Goal: Task Accomplishment & Management: Complete application form

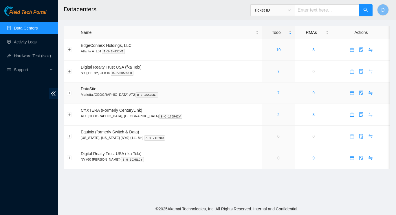
click at [277, 94] on link "7" at bounding box center [278, 93] width 2 height 5
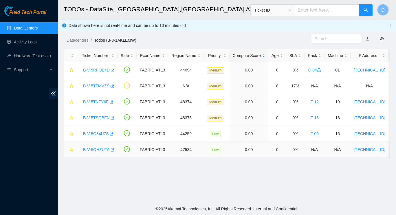
click at [99, 150] on link "B-V-5QHZUTA" at bounding box center [96, 149] width 27 height 5
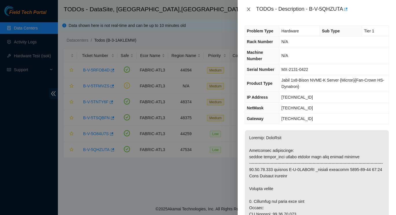
click at [247, 10] on icon "close" at bounding box center [248, 9] width 5 height 5
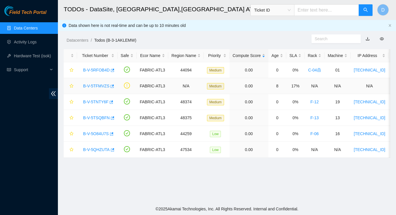
click at [97, 88] on link "B-V-5TFMVZS" at bounding box center [96, 86] width 26 height 5
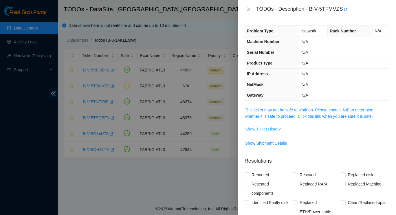
click at [262, 126] on button "Show Ticket History" at bounding box center [263, 128] width 36 height 9
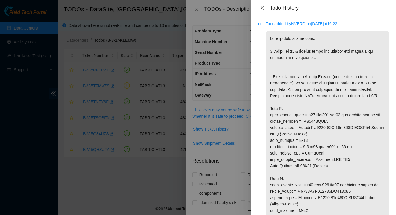
click at [261, 8] on icon "close" at bounding box center [262, 7] width 5 height 5
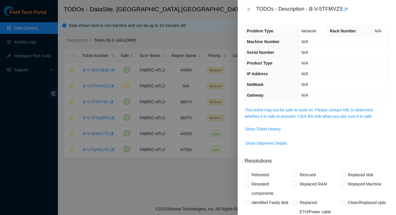
click at [250, 6] on div "TODOs - Description - B-V-5TFMVZS" at bounding box center [316, 9] width 144 height 9
click at [250, 8] on icon "close" at bounding box center [248, 9] width 5 height 5
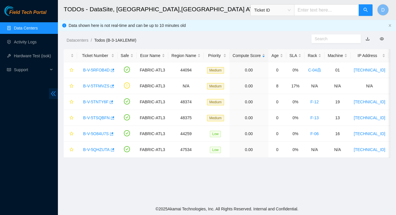
click at [52, 94] on icon "double-left" at bounding box center [53, 93] width 5 height 5
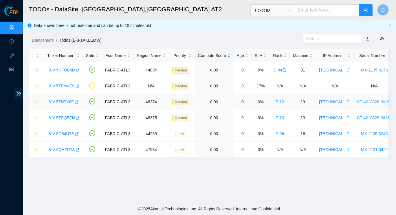
click at [367, 103] on link "CT-4210326-00169" at bounding box center [374, 102] width 35 height 5
click at [19, 93] on icon "double-right" at bounding box center [19, 94] width 6 height 6
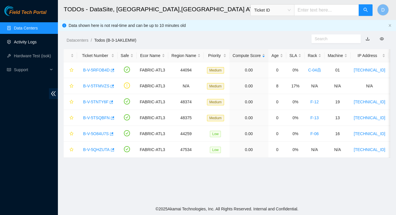
click at [20, 40] on link "Activity Logs" at bounding box center [25, 42] width 23 height 5
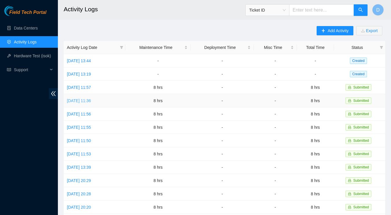
click at [91, 98] on link "[DATE] 11:36" at bounding box center [79, 100] width 24 height 5
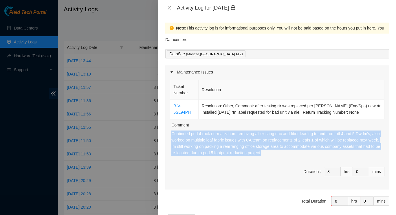
drag, startPoint x: 171, startPoint y: 133, endPoint x: 286, endPoint y: 156, distance: 116.8
click at [286, 156] on p "Continued pod 4 rack normalization. removing all existing dac and fiber leading…" at bounding box center [277, 142] width 213 height 25
copy p "Continued pod 4 rack normalization. removing all existing dac and fiber leading…"
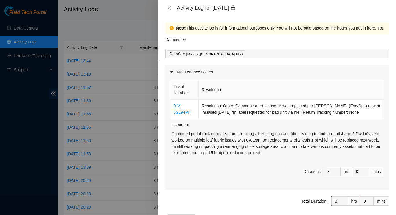
click at [129, 12] on div at bounding box center [198, 107] width 396 height 215
click at [171, 5] on icon "close" at bounding box center [169, 7] width 5 height 5
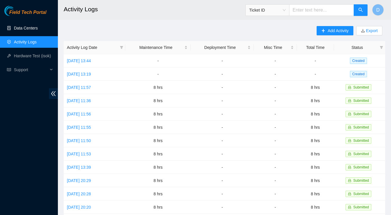
click at [25, 30] on link "Data Centers" at bounding box center [26, 28] width 24 height 5
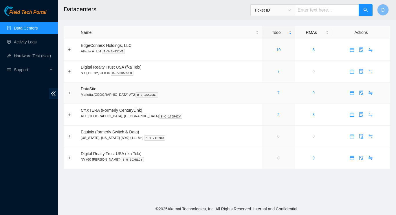
click at [277, 92] on link "7" at bounding box center [278, 93] width 2 height 5
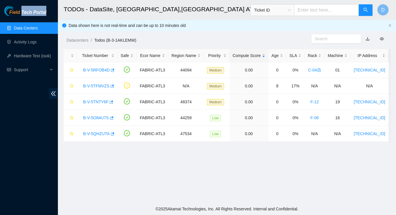
click at [21, 0] on html "Field Tech Portal Data Centers Activity Logs Hardware Test (isok) Support TODOs…" at bounding box center [198, 107] width 396 height 215
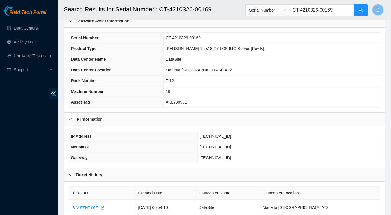
scroll to position [88, 0]
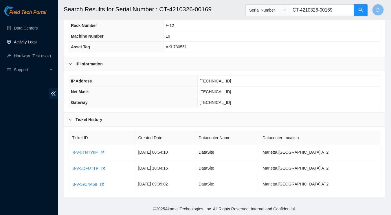
click at [24, 42] on link "Activity Logs" at bounding box center [25, 42] width 23 height 5
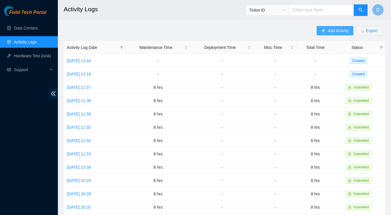
click at [330, 32] on span "Add Activity" at bounding box center [337, 30] width 21 height 6
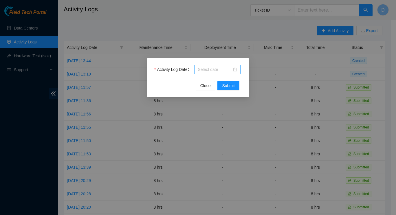
click at [234, 68] on div at bounding box center [217, 69] width 39 height 6
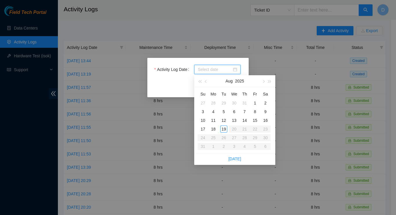
click at [234, 68] on div at bounding box center [217, 69] width 39 height 6
type input "[DATE]"
click at [213, 119] on div "11" at bounding box center [213, 120] width 7 height 7
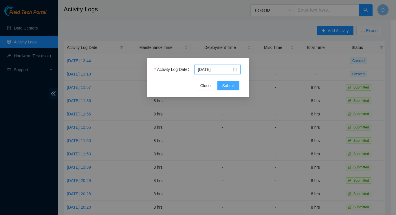
click at [227, 86] on span "Submit" at bounding box center [228, 85] width 13 height 6
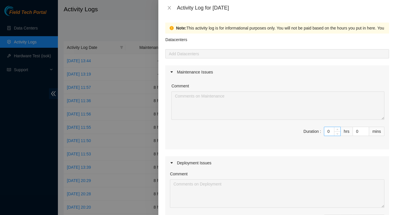
click at [325, 132] on input "0" at bounding box center [332, 131] width 16 height 9
type input "8"
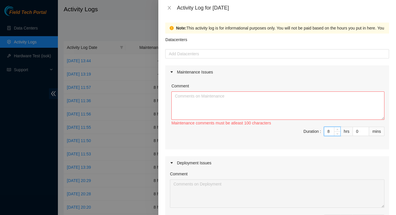
type input "8"
click at [252, 100] on textarea "Comment" at bounding box center [277, 105] width 213 height 28
paste textarea "Continued pod 4 rack normalization. removing all existing dac and fiber leading…"
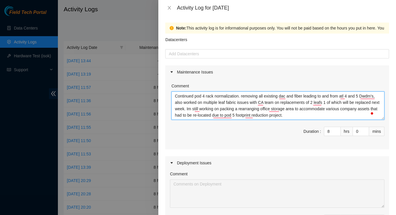
click at [239, 96] on textarea "Continued pod 4 rack normalization. removing all existing dac and fiber leading…" at bounding box center [277, 105] width 213 height 28
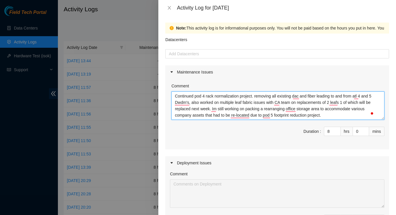
click at [322, 104] on textarea "Continued pod 4 rack normalization project. removing all existing dac and fiber…" at bounding box center [277, 105] width 213 height 28
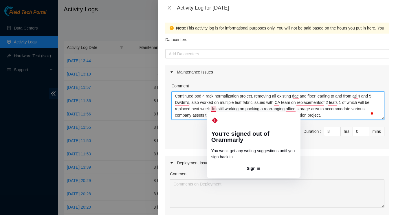
click at [211, 108] on textarea "Continued pod 4 rack normalization project. removing all existing dac and fiber…" at bounding box center [277, 105] width 213 height 28
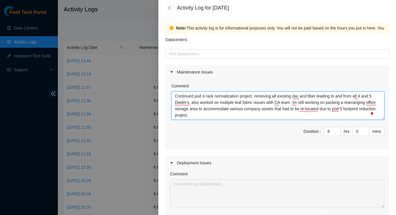
click at [291, 103] on textarea "Continued pod 4 rack normalization project. removing all existing dac and fiber…" at bounding box center [277, 105] width 213 height 28
click at [289, 106] on textarea "Continued pod 4 rack normalization project. removing all existing dac and fiber…" at bounding box center [277, 105] width 213 height 28
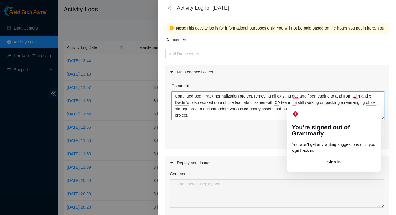
click at [291, 103] on textarea "Continued pod 4 rack normalization project. removing all existing dac and fiber…" at bounding box center [277, 105] width 213 height 28
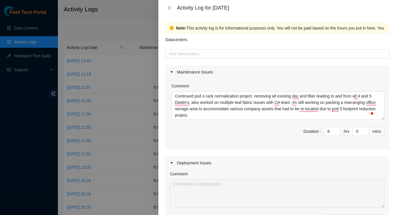
click at [353, 80] on div "Comment Continued pod 4 rack normalization project. removing all existing dac a…" at bounding box center [277, 100] width 213 height 40
click at [253, 146] on div "Comment Continued pod 4 rack normalization project. removing all existing dac a…" at bounding box center [277, 114] width 224 height 71
click at [277, 137] on span "Duration : 8 hrs 0 mins" at bounding box center [277, 135] width 214 height 16
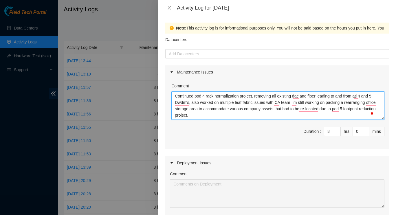
click at [210, 117] on textarea "Continued pod 4 rack normalization project. removing all existing dac and fiber…" at bounding box center [277, 105] width 213 height 28
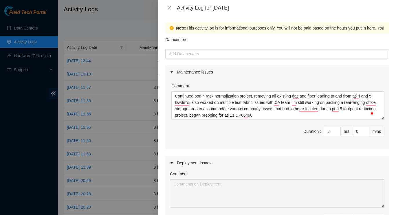
click at [271, 158] on div "Deployment Issues" at bounding box center [277, 162] width 224 height 13
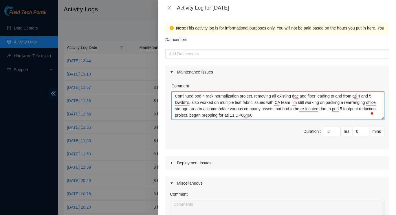
click at [274, 116] on textarea "Continued pod 4 rack normalization project. removing all existing dac and fiber…" at bounding box center [277, 105] width 213 height 28
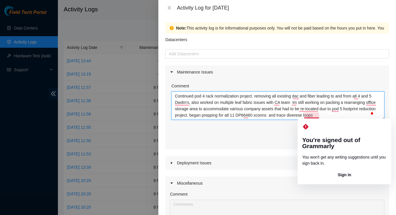
click at [316, 115] on textarea "Continued pod 4 rack normalization project. removing all existing dac and fiber…" at bounding box center [277, 105] width 213 height 28
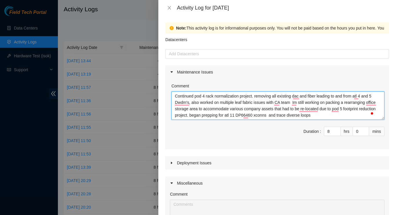
click at [334, 115] on textarea "Continued pod 4 rack normalization project. removing all existing dac and fiber…" at bounding box center [277, 105] width 213 height 28
click at [304, 116] on textarea "Continued pod 4 rack normalization project. removing all existing dac and fiber…" at bounding box center [277, 105] width 213 height 28
click at [299, 116] on textarea "Continued pod 4 rack normalization project. removing all existing dac and fiber…" at bounding box center [277, 105] width 213 height 28
click at [323, 116] on textarea "Continued pod 4 rack normalization project. removing all existing dac and fiber…" at bounding box center [277, 105] width 213 height 28
click at [332, 53] on div at bounding box center [277, 53] width 221 height 7
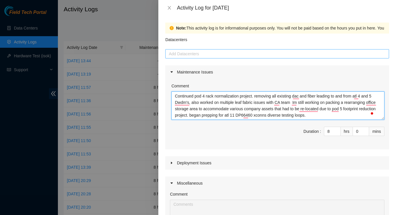
type textarea "Continued pod 4 rack normalization project. removing all existing dac and fiber…"
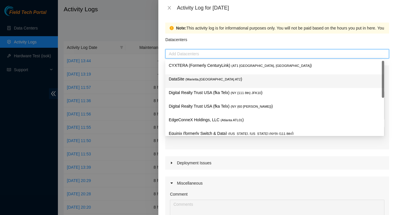
click at [200, 81] on p "DataSite ( Marietta,GA AT2 )" at bounding box center [275, 79] width 212 height 7
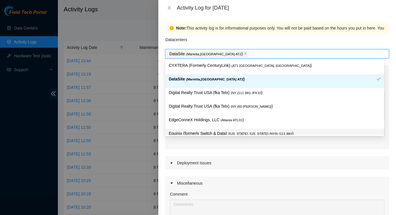
click at [244, 157] on div "Deployment Issues" at bounding box center [277, 162] width 224 height 13
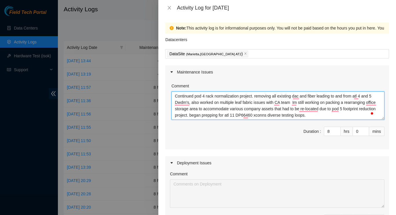
drag, startPoint x: 173, startPoint y: 95, endPoint x: 358, endPoint y: 126, distance: 187.6
click at [358, 126] on div "Comment Continued pod 4 rack normalization project. removing all existing dac a…" at bounding box center [277, 114] width 224 height 71
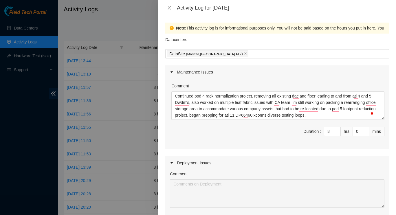
click at [223, 134] on span "Duration : 8 hrs 0 mins" at bounding box center [277, 135] width 214 height 16
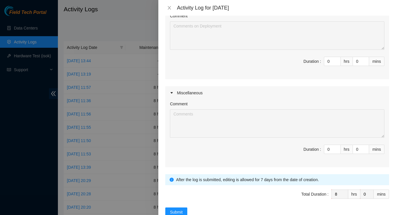
scroll to position [178, 0]
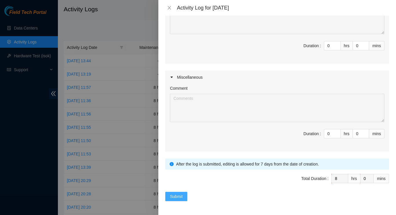
click at [172, 193] on span "Submit" at bounding box center [176, 196] width 13 height 6
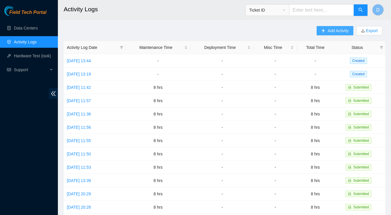
click at [338, 26] on button "Add Activity" at bounding box center [334, 30] width 36 height 9
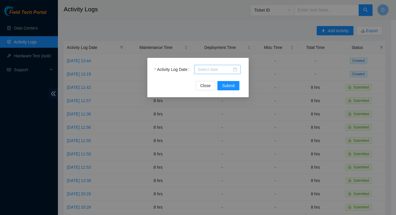
click at [234, 67] on div at bounding box center [217, 69] width 39 height 6
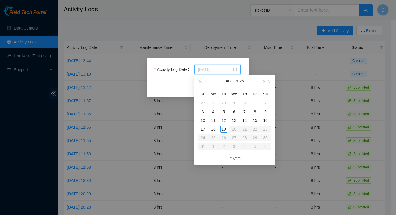
type input "2025-07-31"
type input "2025-08-12"
click at [224, 121] on div "12" at bounding box center [223, 120] width 7 height 7
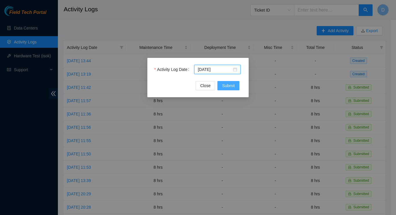
click at [233, 87] on span "Submit" at bounding box center [228, 85] width 13 height 6
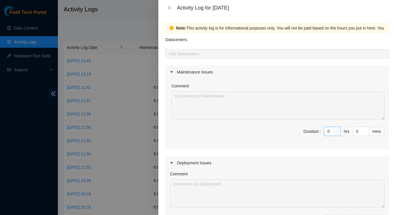
click at [327, 132] on input "0" at bounding box center [332, 131] width 16 height 9
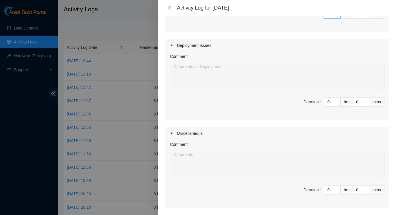
scroll to position [123, 0]
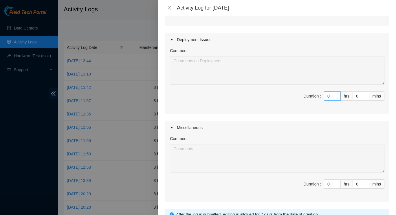
click at [326, 95] on input "0" at bounding box center [332, 96] width 16 height 9
type input "8"
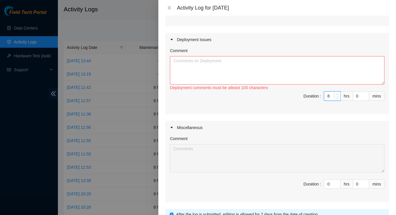
type input "8"
click at [297, 62] on textarea "Comment" at bounding box center [277, 70] width 214 height 28
paste textarea "Continued pod 4 rack normalization project. removing all existing dac and fiber…"
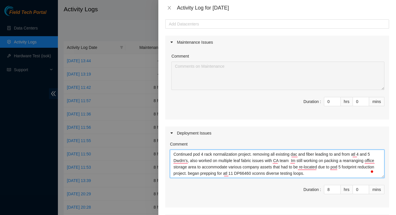
scroll to position [0, 0]
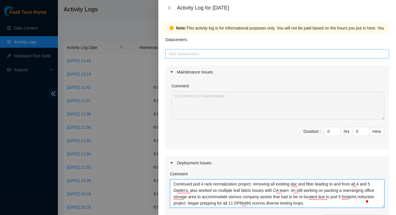
click at [251, 54] on div at bounding box center [277, 53] width 221 height 7
type textarea "Continued pod 4 rack normalization project. removing all existing dac and fiber…"
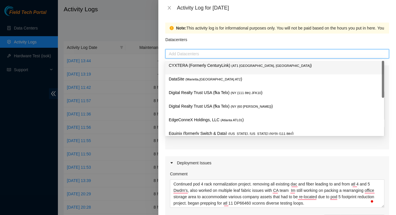
type input "d"
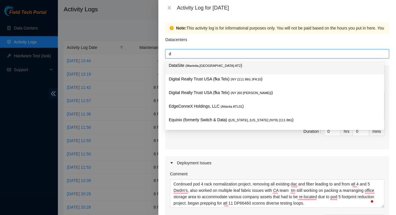
click at [185, 66] on span "( Marietta,GA AT2" at bounding box center [212, 65] width 55 height 3
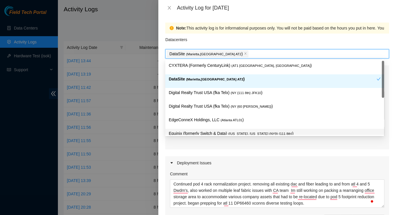
click at [299, 153] on div "Maintenance Issues Comment Duration : 0 hrs 0 mins Deployment Issues Comment Co…" at bounding box center [277, 195] width 224 height 260
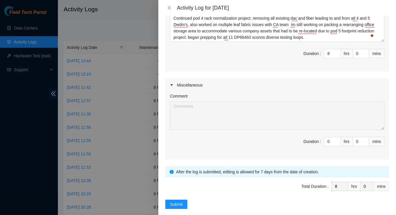
scroll to position [178, 0]
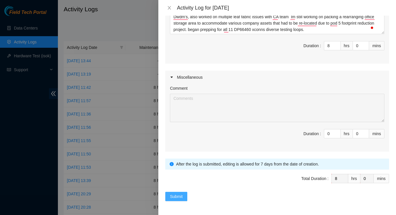
click at [180, 193] on span "Submit" at bounding box center [176, 196] width 13 height 6
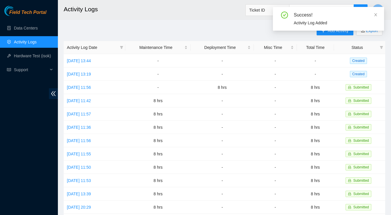
click at [326, 32] on div "Success! Activity Log Added" at bounding box center [328, 21] width 111 height 28
click at [374, 14] on icon "close" at bounding box center [375, 14] width 3 height 3
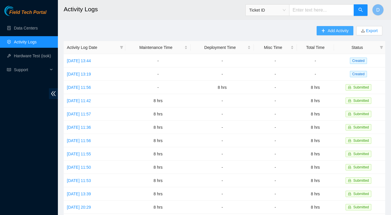
click at [336, 34] on button "Add Activity" at bounding box center [334, 30] width 36 height 9
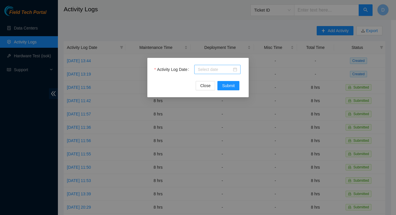
click at [237, 69] on div at bounding box center [217, 69] width 39 height 6
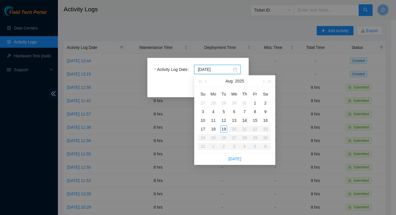
type input "2025-08-14"
type input "2025-08-13"
click at [235, 119] on div "13" at bounding box center [234, 120] width 7 height 7
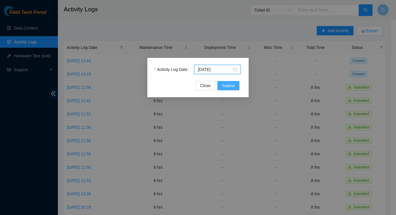
click at [223, 82] on button "Submit" at bounding box center [228, 85] width 22 height 9
click at [223, 82] on body "Field Tech Portal Data Centers Activity Logs Hardware Test (isok) Support Activ…" at bounding box center [195, 107] width 391 height 215
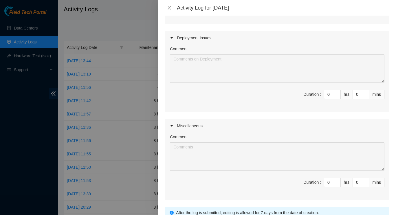
scroll to position [134, 0]
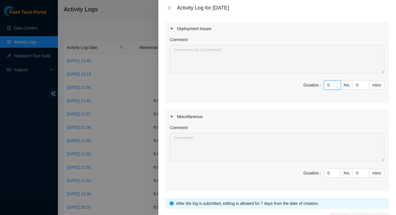
click at [327, 86] on input "0" at bounding box center [332, 85] width 16 height 9
type input "8"
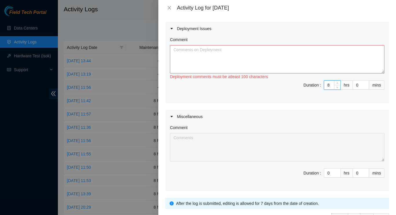
type input "8"
click at [232, 60] on textarea "Comment" at bounding box center [277, 59] width 214 height 28
paste textarea "Continued pod 4 rack normalization project. removing all existing dac and fiber…"
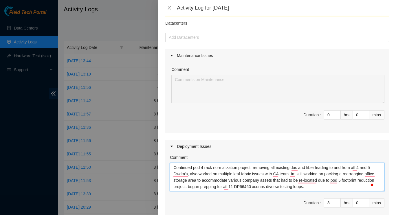
scroll to position [0, 0]
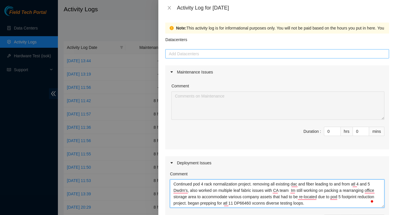
click at [183, 57] on div at bounding box center [277, 53] width 221 height 7
type textarea "Continued pod 4 rack normalization project. removing all existing dac and fiber…"
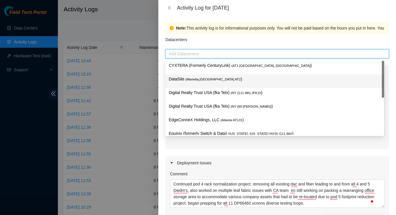
click at [178, 78] on p "DataSite ( Marietta,GA AT2 )" at bounding box center [275, 79] width 212 height 7
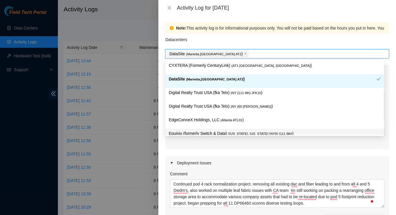
click at [292, 168] on div "Deployment Issues" at bounding box center [277, 162] width 224 height 13
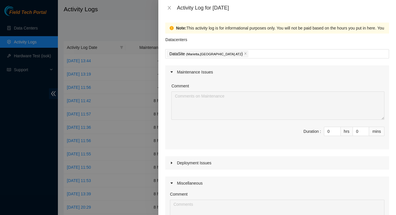
click at [292, 168] on div "Deployment Issues" at bounding box center [277, 162] width 224 height 13
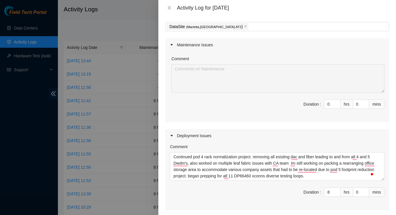
scroll to position [39, 0]
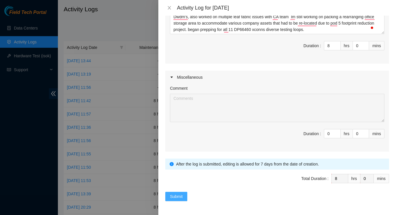
click at [174, 194] on span "Submit" at bounding box center [176, 196] width 13 height 6
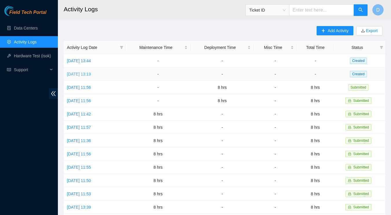
click at [91, 73] on link "[DATE] 13:19" at bounding box center [79, 74] width 24 height 5
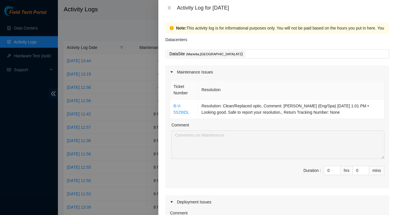
click at [172, 73] on icon "caret-right" at bounding box center [171, 71] width 3 height 3
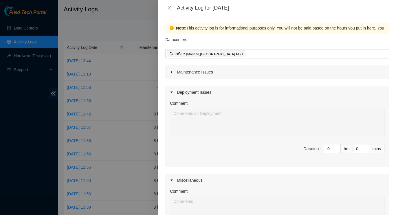
click at [172, 73] on icon "caret-right" at bounding box center [171, 71] width 3 height 3
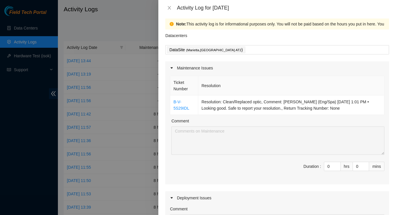
scroll to position [4, 0]
click at [171, 67] on icon "caret-right" at bounding box center [171, 68] width 3 height 3
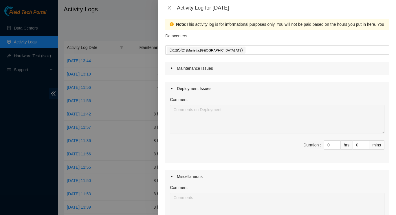
click at [171, 67] on icon "caret-right" at bounding box center [171, 68] width 3 height 3
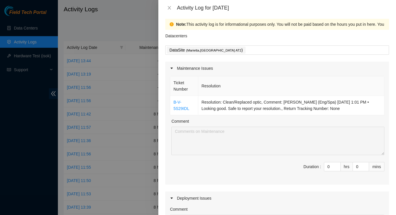
click at [171, 67] on icon "caret-right" at bounding box center [171, 68] width 3 height 3
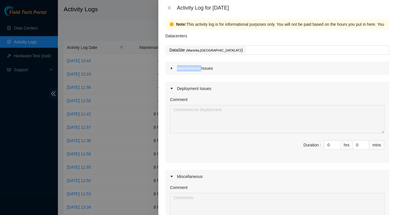
click at [171, 67] on icon "caret-right" at bounding box center [171, 68] width 3 height 3
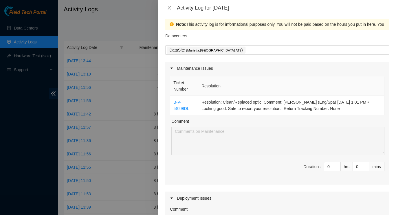
click at [171, 67] on icon "caret-right" at bounding box center [171, 68] width 3 height 3
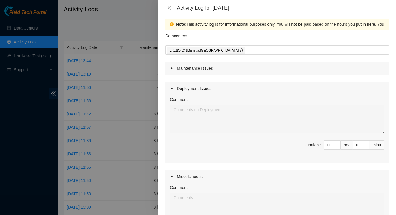
click at [171, 67] on icon "caret-right" at bounding box center [171, 68] width 3 height 3
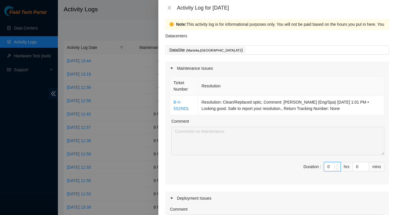
click at [326, 167] on input "0" at bounding box center [332, 166] width 16 height 9
type input "8"
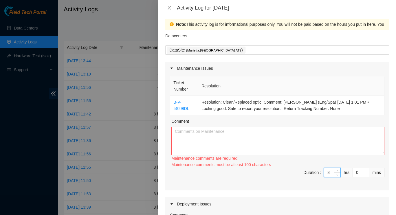
type input "8"
click at [244, 138] on textarea "Comment" at bounding box center [277, 141] width 213 height 28
paste textarea "Continued pod 4 rack normalization project. removing all existing dac and fiber…"
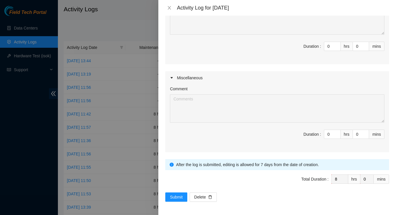
scroll to position [212, 0]
type textarea "Continued pod 4 rack normalization project. removing all existing dac and fiber…"
click at [176, 199] on span "Submit" at bounding box center [176, 197] width 13 height 6
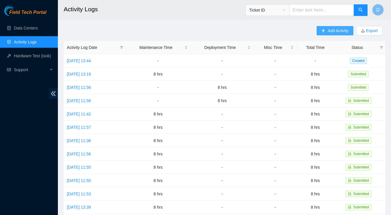
click at [331, 32] on span "Add Activity" at bounding box center [337, 30] width 21 height 6
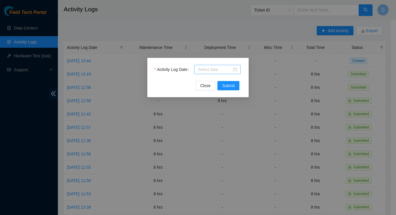
click at [232, 70] on input "Activity Log Date" at bounding box center [215, 69] width 34 height 6
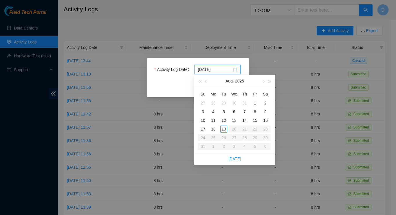
type input "2025-08-13"
type input "2025-08-15"
click at [257, 121] on div "15" at bounding box center [254, 120] width 7 height 7
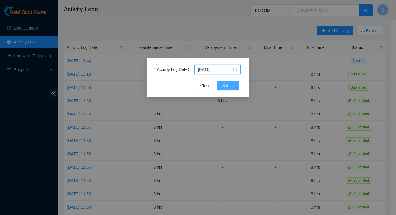
click at [227, 85] on span "Submit" at bounding box center [228, 85] width 13 height 6
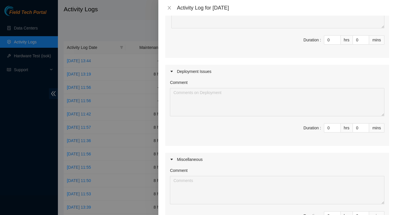
scroll to position [93, 0]
click at [325, 129] on input "0" at bounding box center [332, 126] width 16 height 9
type input "8"
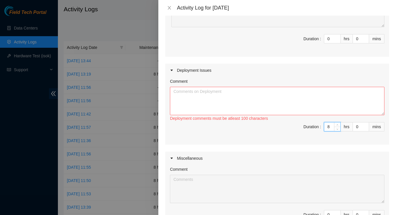
type input "8"
click at [308, 105] on textarea "Comment" at bounding box center [277, 101] width 214 height 28
paste textarea "Continued pod 4 rack normalization project. removing all existing dac and fiber…"
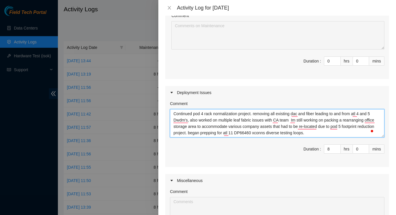
scroll to position [0, 0]
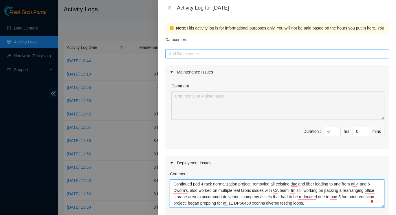
click at [281, 56] on div at bounding box center [277, 53] width 221 height 7
type textarea "Continued pod 4 rack normalization project. removing all existing dac and fiber…"
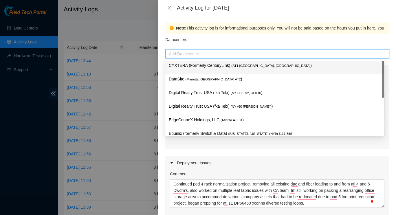
type input "d"
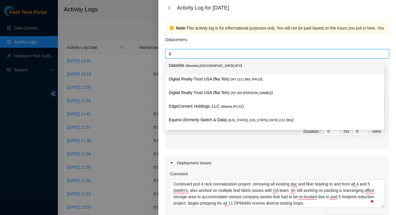
click at [214, 67] on p "DataSite ( Marietta,GA AT2 )" at bounding box center [275, 65] width 212 height 7
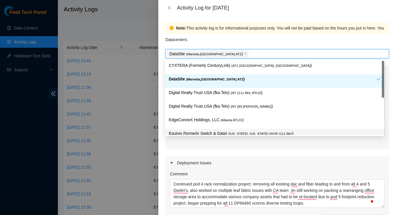
click at [235, 153] on div "Maintenance Issues Comment Duration : 0 hrs 0 mins Deployment Issues Comment Co…" at bounding box center [277, 195] width 224 height 260
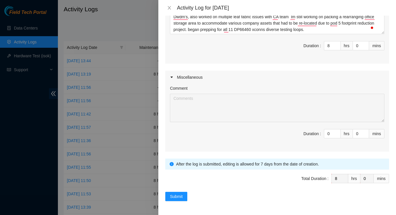
scroll to position [178, 0]
click at [171, 193] on span "Submit" at bounding box center [176, 196] width 13 height 6
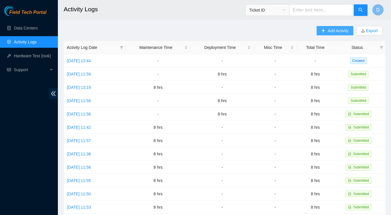
click at [326, 31] on button "Add Activity" at bounding box center [334, 30] width 36 height 9
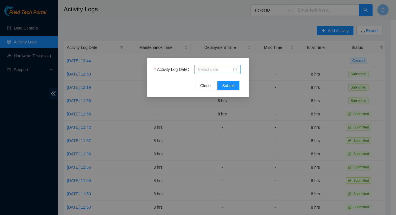
click at [235, 69] on div at bounding box center [217, 69] width 39 height 6
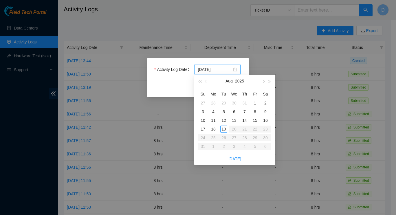
type input "2025-08-03"
type input "2025-08-01"
type input "2025-08-15"
type input "2025-08-16"
click at [266, 119] on div "16" at bounding box center [265, 120] width 7 height 7
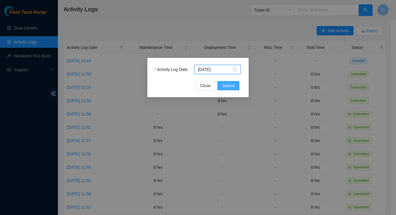
click at [230, 84] on span "Submit" at bounding box center [228, 85] width 13 height 6
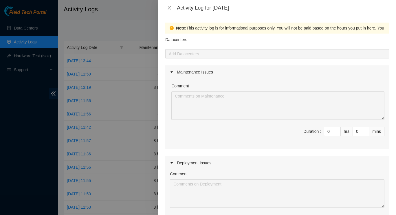
click at [230, 84] on div "Comment" at bounding box center [277, 87] width 213 height 9
click at [324, 132] on input "0" at bounding box center [332, 131] width 16 height 9
click at [327, 131] on input "80" at bounding box center [332, 131] width 16 height 9
type input "8"
type input "0"
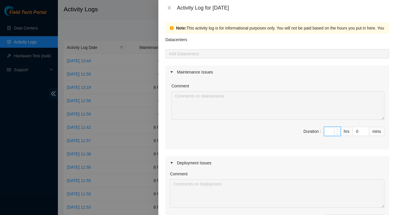
type input "5"
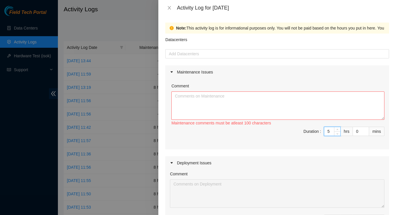
type input "5"
click at [247, 106] on textarea "Comment" at bounding box center [277, 105] width 213 height 28
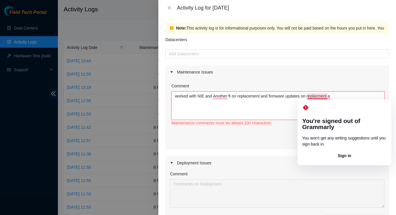
click at [308, 95] on textarea "worked with NIE and Another ft on replacement and firmware updates on replacmen…" at bounding box center [277, 105] width 213 height 28
click at [306, 96] on textarea "worked with NIE and Another ft on replacement and firmware updates on replacmen…" at bounding box center [277, 105] width 213 height 28
click at [308, 97] on textarea "worked with NIE and Another ft on replacement and firmware updates on replacmen…" at bounding box center [277, 105] width 213 height 28
click at [306, 97] on textarea "worked with NIE and Another ft on replacement and firmware updates on replacmen…" at bounding box center [277, 105] width 213 height 28
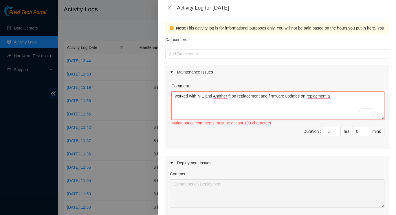
click at [306, 97] on textarea "worked with NIE and Another ft on replacement and firmware updates on replacmen…" at bounding box center [277, 105] width 213 height 28
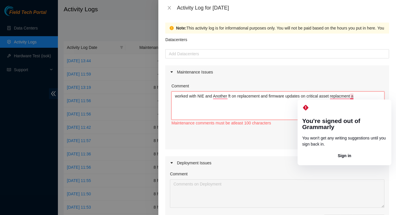
click at [354, 96] on textarea "worked with NIE and Another ft on replacement and firmware updates on critical …" at bounding box center [277, 105] width 213 height 28
click at [341, 96] on textarea "worked with NIE and Another ft on replacement and firmware updates on critical …" at bounding box center [277, 105] width 213 height 28
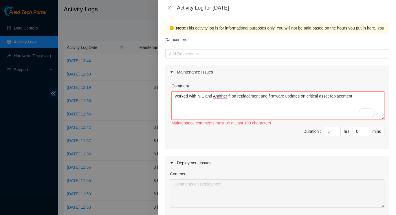
click at [356, 97] on textarea "worked with NIE and Another ft on replacement and firmware updates on critical …" at bounding box center [277, 105] width 213 height 28
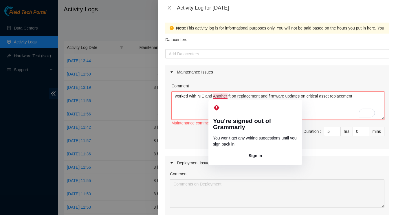
click at [215, 96] on textarea "worked with NIE and Another ft on replacement and firmware updates on critical …" at bounding box center [277, 105] width 213 height 28
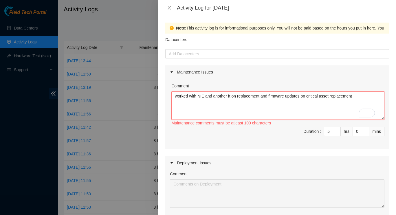
click at [178, 97] on textarea "worked with NIE and another ft on replacement and firmware updates on critical …" at bounding box center [277, 105] width 213 height 28
click at [300, 95] on textarea "Worked with NIE and another ft on replacement and firmware updates on critical …" at bounding box center [277, 105] width 213 height 28
click at [352, 95] on textarea "Worked with NIE and another ft on replacement and firmware update on critical a…" at bounding box center [277, 105] width 213 height 28
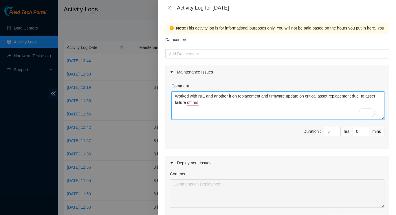
click at [175, 97] on textarea "Worked with NIE and another ft on replacement and firmware update on critical a…" at bounding box center [277, 105] width 213 height 28
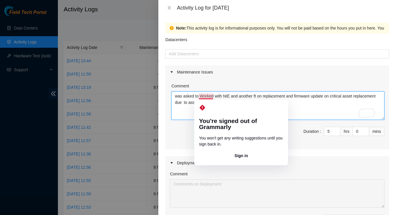
click at [212, 96] on textarea "was asked to Worked with NIE and another ft on replacement and firmware update …" at bounding box center [277, 105] width 213 height 28
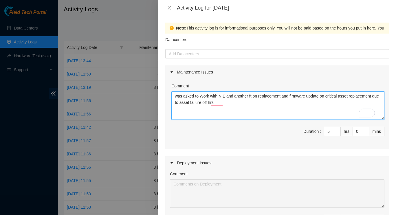
click at [204, 96] on textarea "was asked to Work with NIE and another ft on replacement and firmware update on…" at bounding box center [277, 105] width 213 height 28
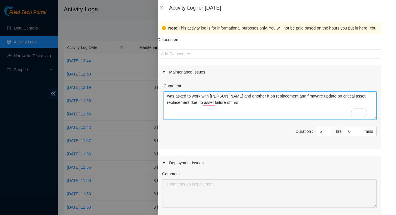
click at [363, 95] on textarea "was asked to work with NIE and another ft on replacement and firmware update on…" at bounding box center [269, 105] width 213 height 28
click at [227, 111] on textarea "was asked to work with NIE and another ft on replacement and firmware update on…" at bounding box center [269, 105] width 213 height 28
click at [169, 97] on textarea "was asked to work with NIE and another ft on replacement and firmware update on…" at bounding box center [269, 105] width 213 height 28
click at [330, 96] on textarea "Was asked to work with NIE and another ft on replacement and firmware update on…" at bounding box center [269, 105] width 213 height 28
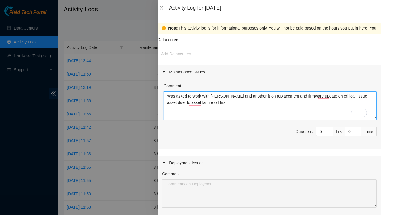
click at [317, 95] on textarea "Was asked to work with NIE and another ft on replacement and firmware update on…" at bounding box center [269, 105] width 213 height 28
click at [334, 95] on textarea "Was asked to work with NIE and another ft on replacement and firmware update on…" at bounding box center [269, 105] width 213 height 28
click at [352, 96] on textarea "Was asked to work with NIE and another ft on replacement and firmware update on…" at bounding box center [269, 105] width 213 height 28
click at [192, 102] on textarea "Was asked to work with NIE and another ft on replacement and firmware update on…" at bounding box center [269, 105] width 213 height 28
click at [184, 102] on textarea "Was asked to work with NIE and another ft on replacement and firmware update on…" at bounding box center [269, 105] width 213 height 28
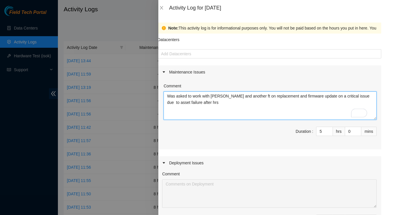
click at [192, 103] on textarea "Was asked to work with NIE and another ft on replacement and firmware update on…" at bounding box center [269, 105] width 213 height 28
click at [199, 102] on textarea "Was asked to work with NIE and another ft on replacement and firmware update on…" at bounding box center [269, 105] width 213 height 28
click at [342, 98] on textarea "Was asked to work with NIE and another ft on replacement and firmware update on…" at bounding box center [269, 105] width 213 height 28
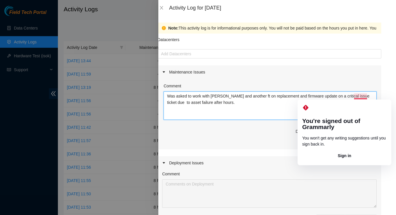
click at [362, 97] on textarea "Was asked to work with NIE and another ft on replacement and firmware update on…" at bounding box center [269, 105] width 213 height 28
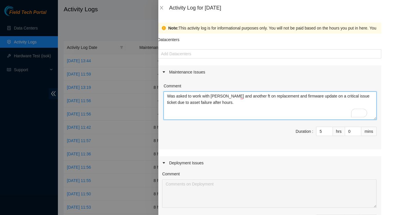
click at [295, 109] on textarea "Was asked to work with NIE and another ft on replacement and firmware update on…" at bounding box center [269, 105] width 213 height 28
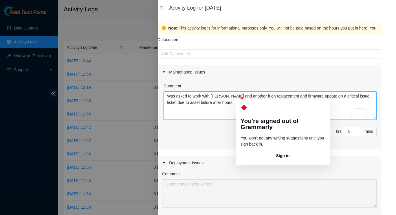
click at [242, 95] on textarea "Was asked to work with NIE and another ft on replacement and firmware update on…" at bounding box center [269, 105] width 213 height 28
click at [243, 96] on textarea "Was asked to work with NIE and another ft on replacement and firmware update on…" at bounding box center [269, 105] width 213 height 28
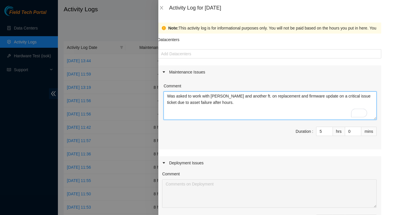
click at [242, 109] on textarea "Was asked to work with NIE and another ft. on replacement and firmware update o…" at bounding box center [269, 105] width 213 height 28
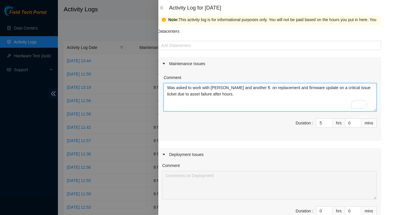
scroll to position [0, 0]
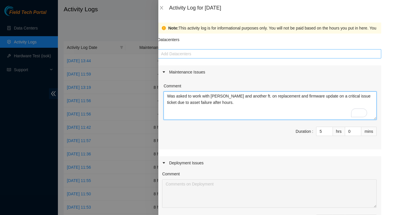
click at [193, 57] on div at bounding box center [269, 53] width 221 height 7
type textarea "Was asked to work with NIE and another ft. on replacement and firmware update o…"
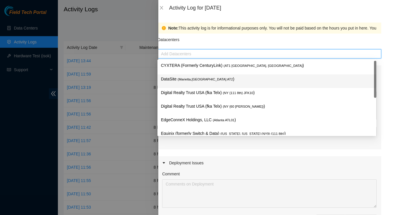
click at [181, 82] on div "DataSite ( Marietta,GA AT2 )" at bounding box center [267, 81] width 212 height 11
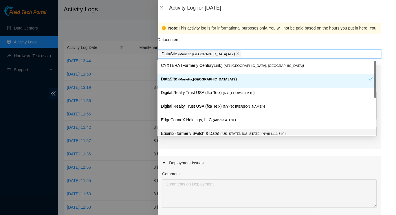
click at [254, 159] on div "Deployment Issues" at bounding box center [269, 162] width 224 height 13
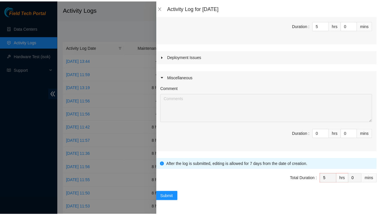
scroll to position [110, 0]
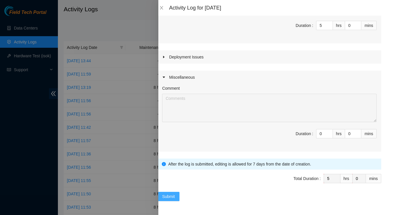
click at [171, 192] on button "Submit" at bounding box center [168, 196] width 22 height 9
